Goal: Transaction & Acquisition: Subscribe to service/newsletter

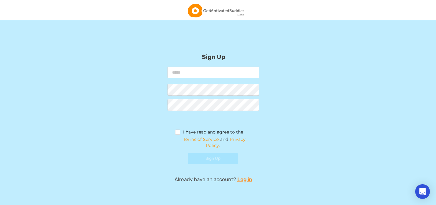
click at [228, 12] on img at bounding box center [215, 11] width 57 height 14
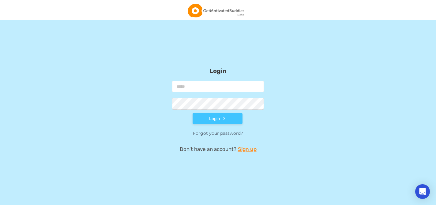
click at [196, 13] on img at bounding box center [215, 11] width 57 height 14
